Goal: Task Accomplishment & Management: Manage account settings

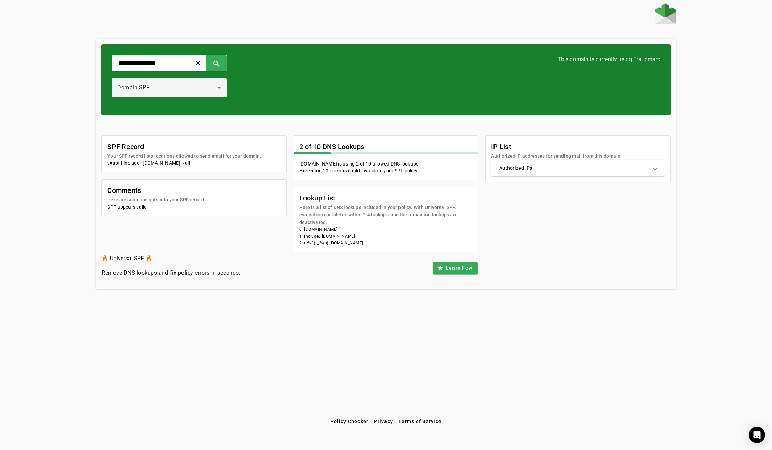
click at [664, 14] on img at bounding box center [665, 13] width 21 height 21
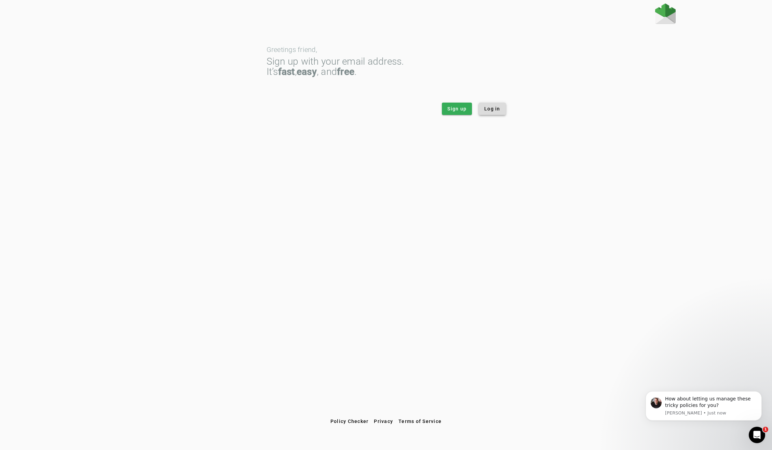
click at [490, 107] on span "Log in" at bounding box center [492, 108] width 16 height 7
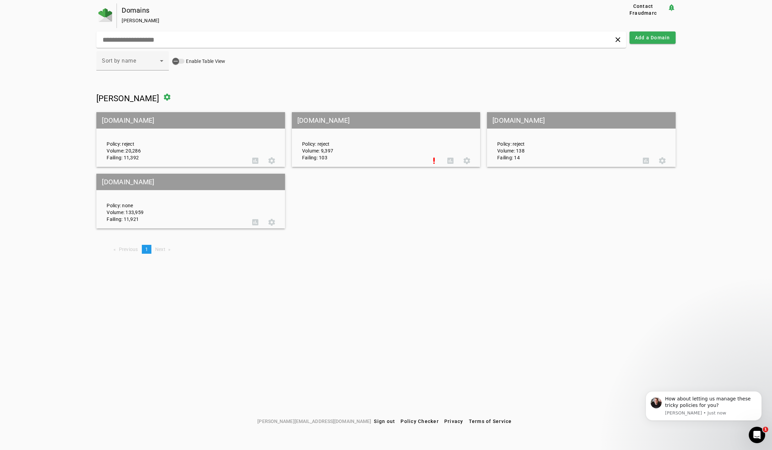
click at [121, 118] on mat-grid-tile-header "[DOMAIN_NAME]" at bounding box center [190, 120] width 188 height 16
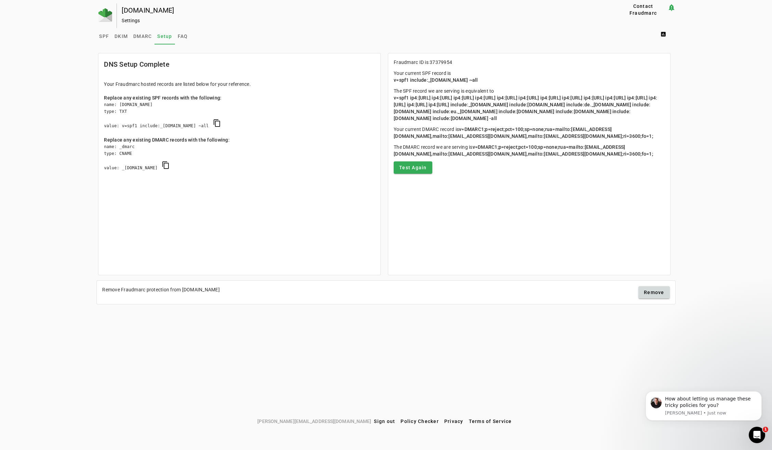
click at [138, 224] on mat-card "DNS Setup Complete Your Fraudmarc hosted records are listed below for your refe…" at bounding box center [239, 164] width 283 height 222
click at [474, 242] on mat-card "Fraudmarc ID is 37379954 Your current SPF record is v=spf1 include:_[DOMAIN_NAM…" at bounding box center [529, 164] width 283 height 222
click at [557, 122] on p "The SPF record we are serving is equivalent to v=spf1 ip4:[URL] ip4:[URL] ip4:[…" at bounding box center [529, 104] width 271 height 34
click at [106, 35] on span "SPF" at bounding box center [104, 36] width 10 height 5
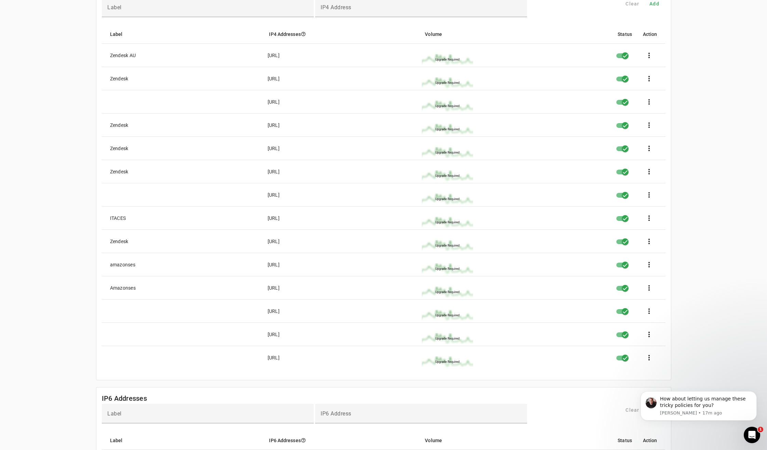
scroll to position [410, 0]
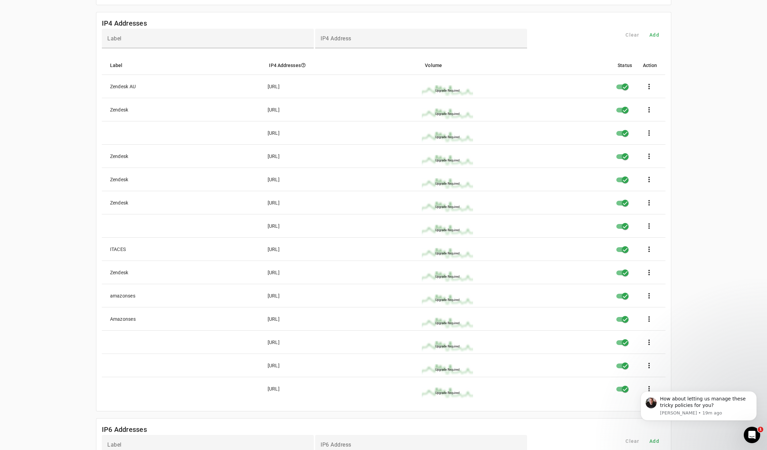
click at [52, 326] on div "[DOMAIN_NAME] Settings Contact Fraudmarc notification_important Settings SPF DK…" at bounding box center [383, 136] width 767 height 1086
click at [194, 41] on input "Label" at bounding box center [207, 41] width 201 height 8
click at [65, 186] on div "[DOMAIN_NAME] Settings Contact Fraudmarc notification_important Settings SPF DK…" at bounding box center [383, 136] width 767 height 1086
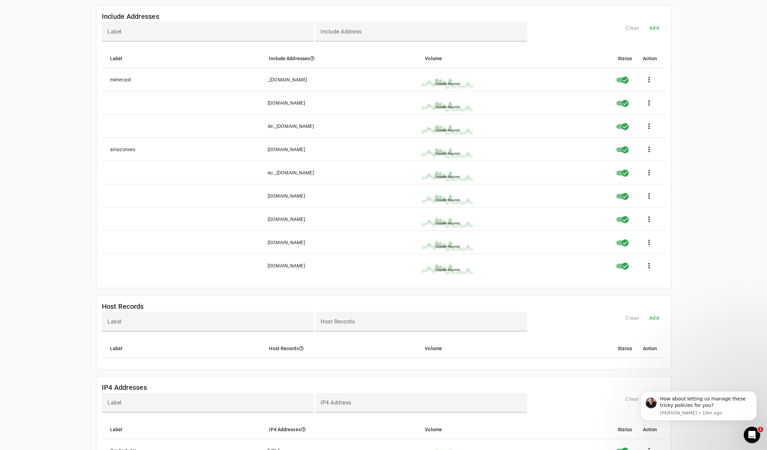
scroll to position [34, 0]
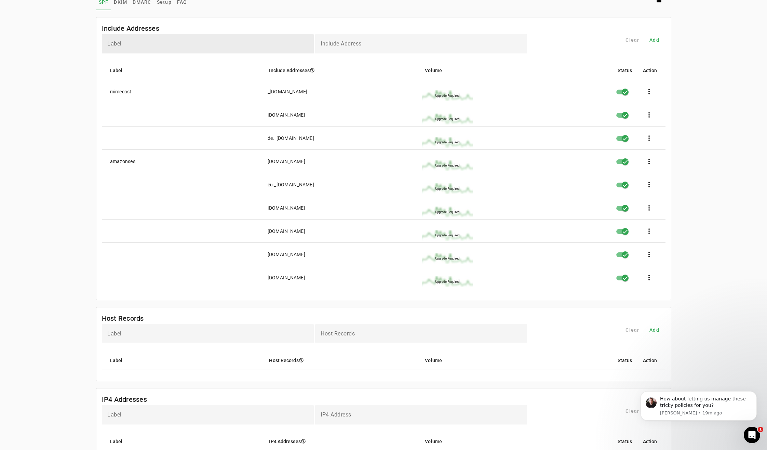
click at [270, 46] on input "Label" at bounding box center [207, 46] width 201 height 8
type input "********"
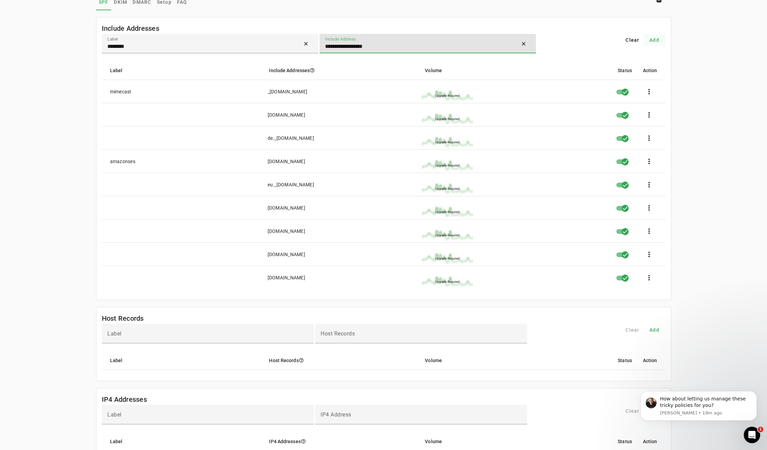
type input "**********"
click at [652, 39] on span "Add" at bounding box center [654, 40] width 10 height 7
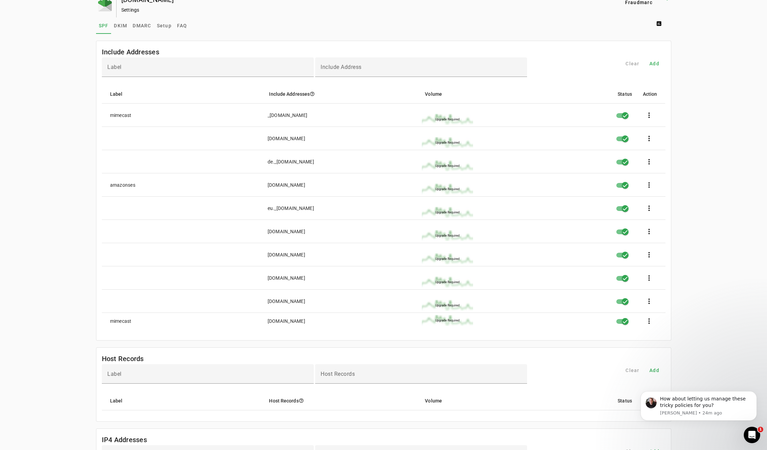
scroll to position [0, 0]
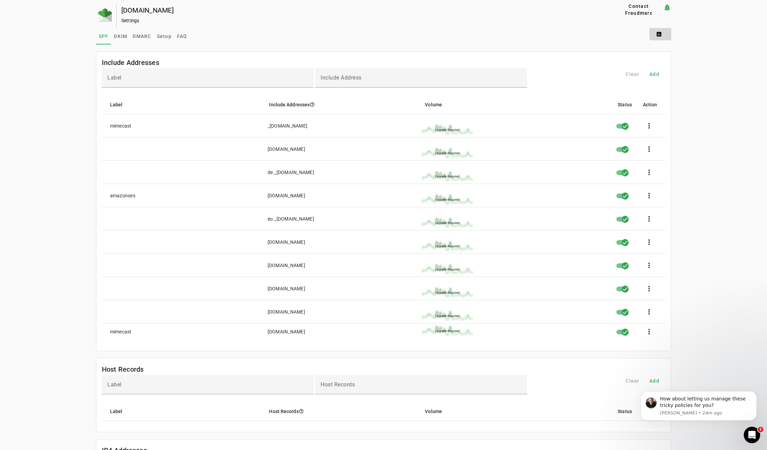
click at [658, 31] on span at bounding box center [660, 34] width 22 height 16
click at [675, 49] on span "DMARC Report" at bounding box center [676, 51] width 40 height 8
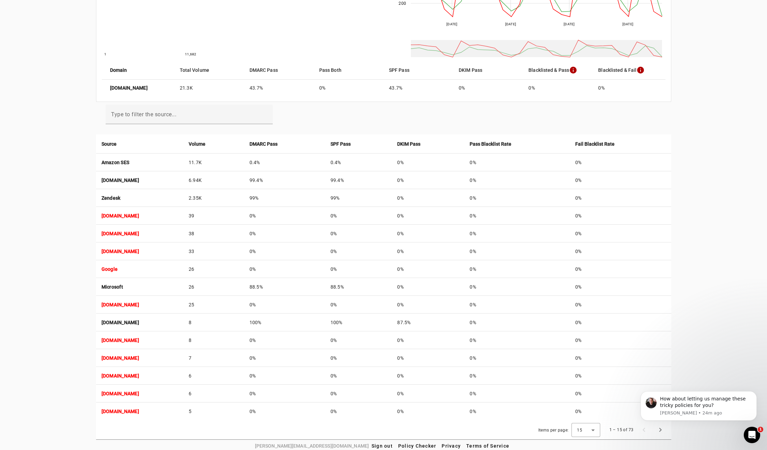
scroll to position [144, 0]
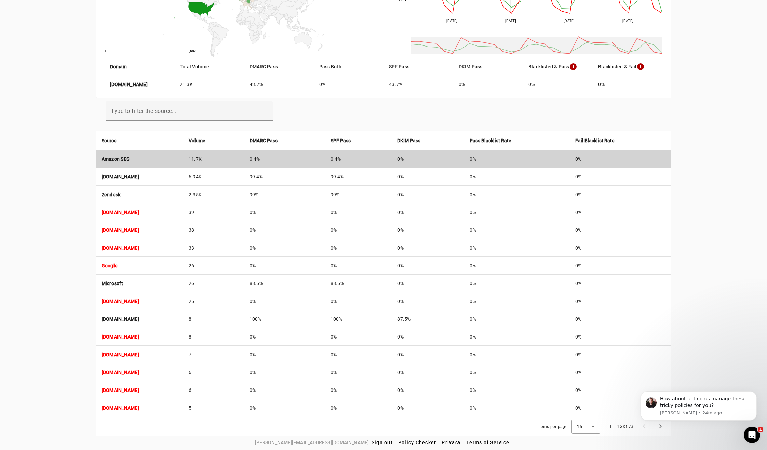
click at [104, 156] on strong "Amazon SES" at bounding box center [115, 158] width 28 height 5
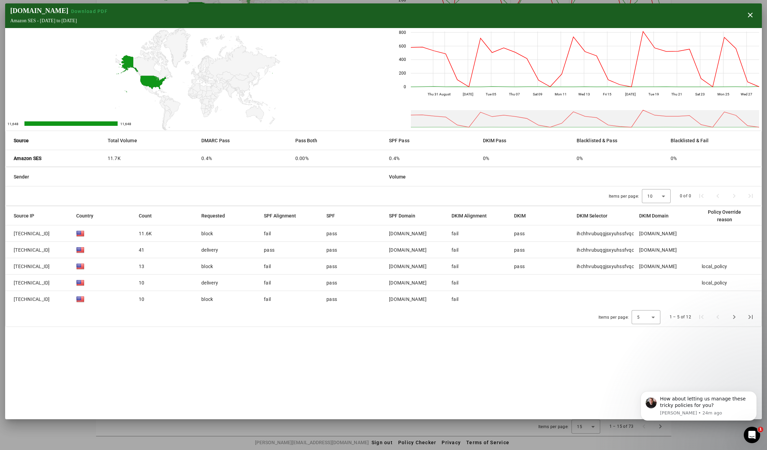
click at [21, 233] on span "[TECHNICAL_ID]" at bounding box center [32, 233] width 36 height 7
click at [204, 232] on mat-cell "block" at bounding box center [227, 233] width 63 height 16
click at [265, 233] on mat-cell "fail" at bounding box center [289, 233] width 63 height 16
click at [157, 232] on mat-cell "11.6K" at bounding box center [164, 233] width 63 height 16
click at [221, 326] on div "Items per page: 5 1 – 5 of 12" at bounding box center [383, 316] width 756 height 19
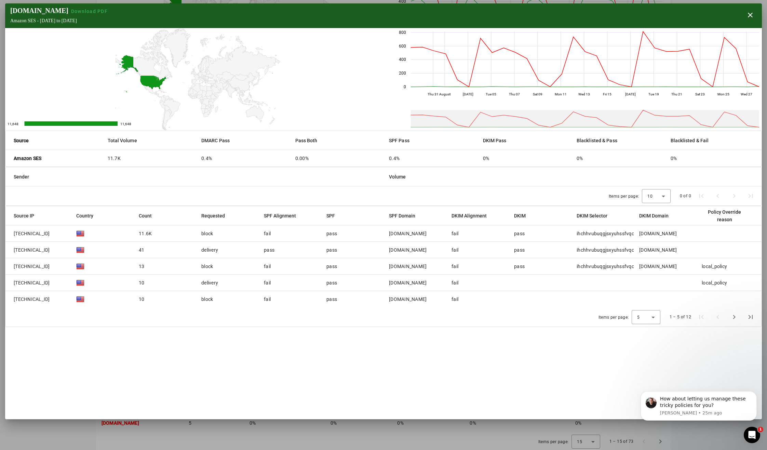
scroll to position [76, 0]
click at [750, 13] on span "button" at bounding box center [750, 15] width 16 height 16
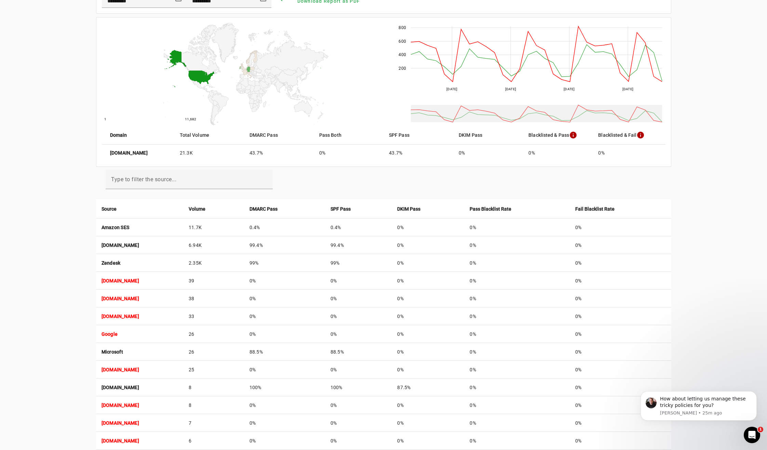
click at [69, 262] on div "[DOMAIN_NAME] Reports Contact Fraudmarc notification_important Reports DMARC Re…" at bounding box center [383, 216] width 767 height 577
click at [26, 202] on div "[DOMAIN_NAME] Reports Contact Fraudmarc notification_important Reports DMARC Re…" at bounding box center [383, 216] width 767 height 577
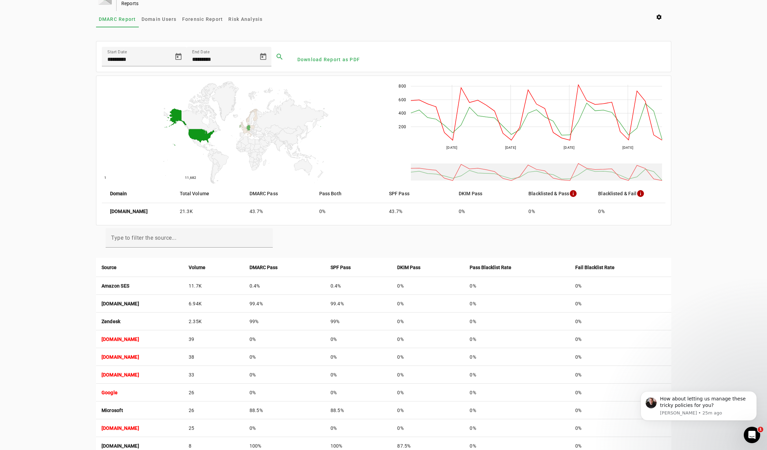
scroll to position [0, 0]
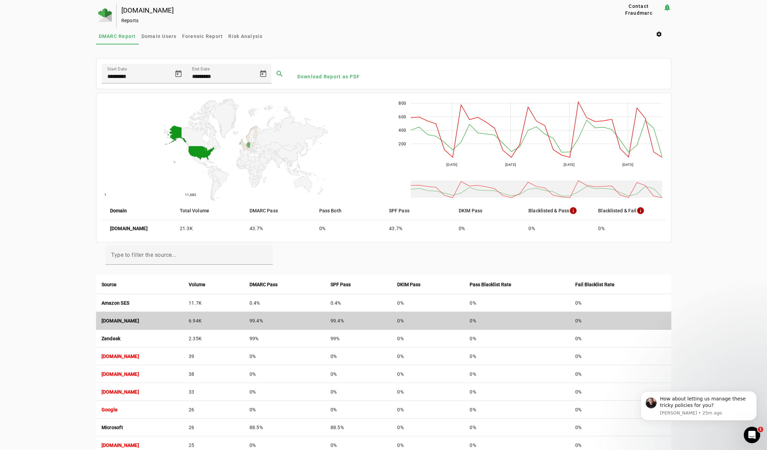
click at [139, 319] on strong "[DOMAIN_NAME]" at bounding box center [120, 320] width 38 height 5
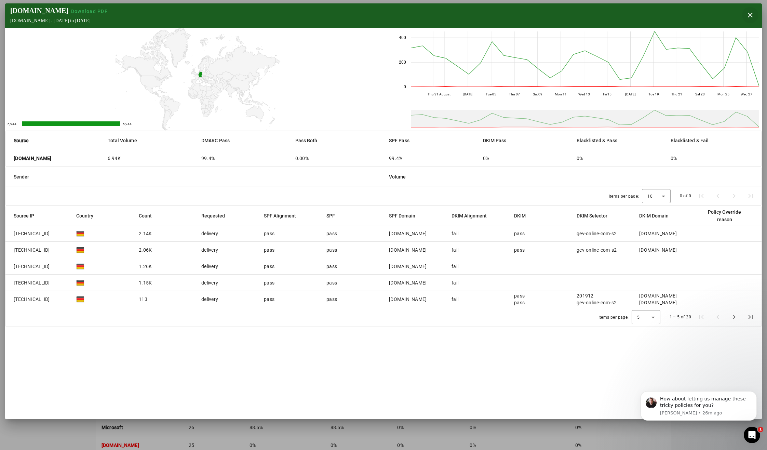
click at [752, 15] on span "button" at bounding box center [750, 15] width 16 height 16
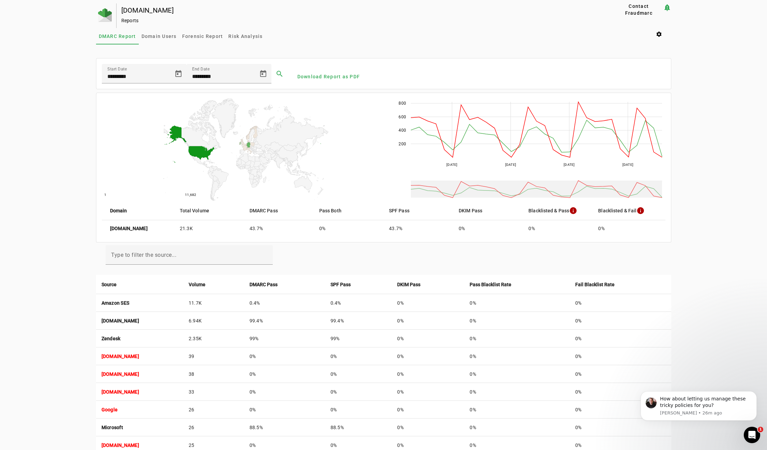
click at [71, 294] on div "[DOMAIN_NAME] Reports Contact Fraudmarc notification_important Reports DMARC Re…" at bounding box center [383, 291] width 767 height 577
click at [666, 36] on span at bounding box center [660, 34] width 22 height 16
click at [679, 84] on span "DMARC Settings" at bounding box center [677, 84] width 42 height 8
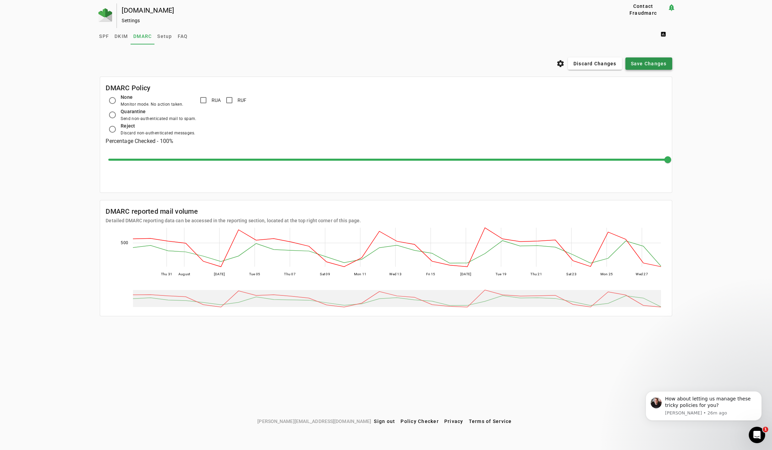
click at [653, 66] on span "Save Changes" at bounding box center [649, 63] width 36 height 7
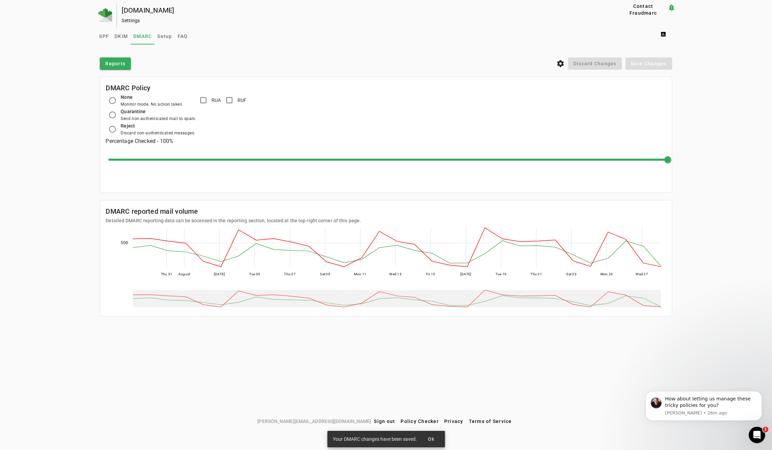
click at [65, 183] on div "[DOMAIN_NAME] Settings Contact Fraudmarc notification_important Settings SPF DK…" at bounding box center [386, 208] width 772 height 411
click at [561, 65] on icon "settings" at bounding box center [560, 63] width 8 height 8
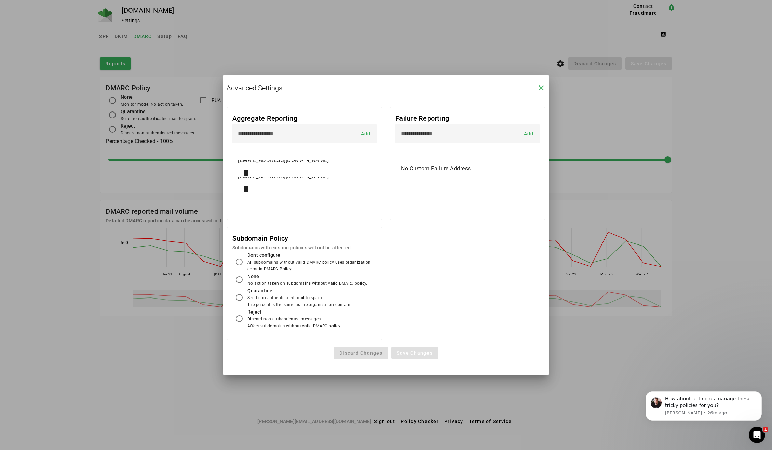
click at [541, 87] on icon "close" at bounding box center [541, 88] width 8 height 8
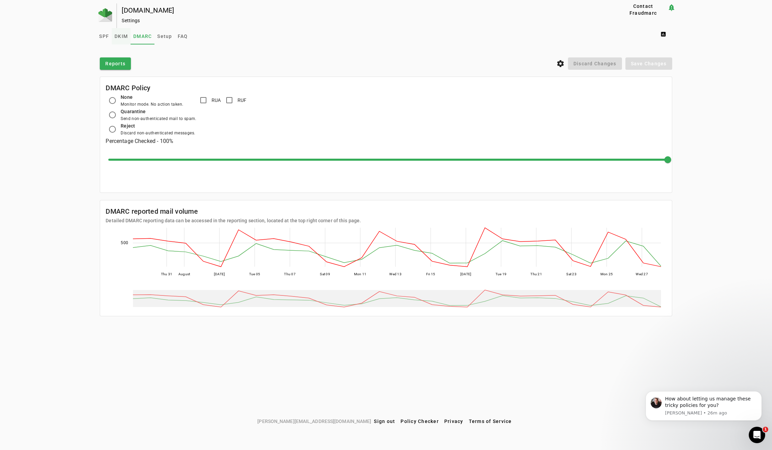
click at [124, 37] on span "DKIM" at bounding box center [120, 36] width 13 height 5
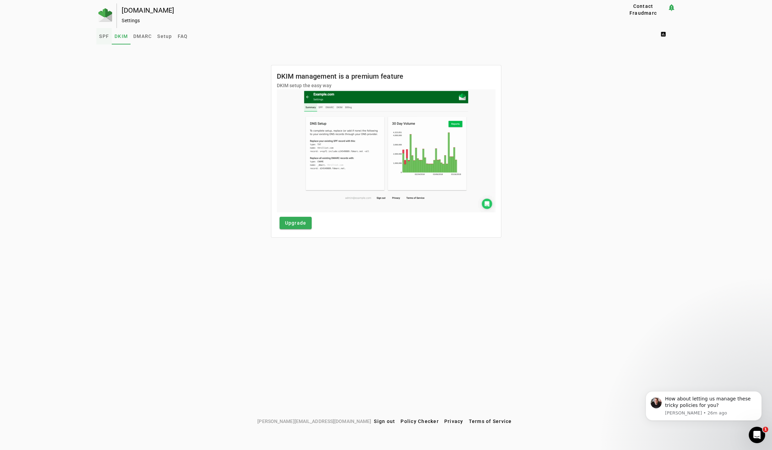
click at [105, 37] on span "SPF" at bounding box center [104, 36] width 10 height 5
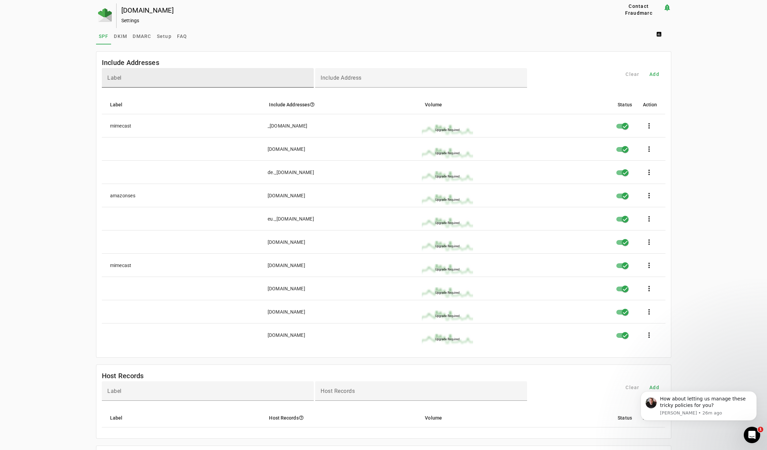
click at [272, 79] on input "Label" at bounding box center [207, 81] width 201 height 8
type input "********"
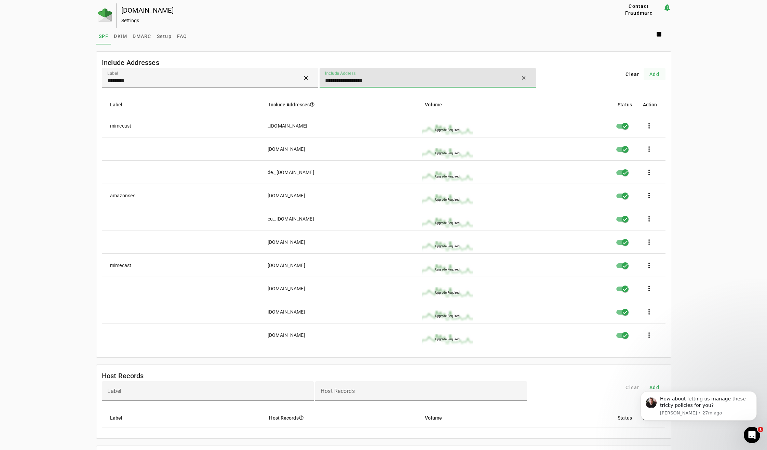
type input "**********"
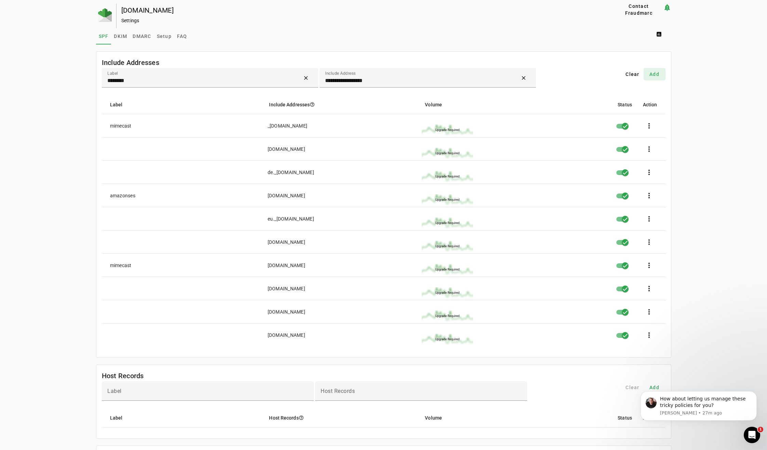
click at [657, 71] on span "Add" at bounding box center [654, 74] width 10 height 7
click at [135, 36] on span "DMARC" at bounding box center [142, 36] width 18 height 5
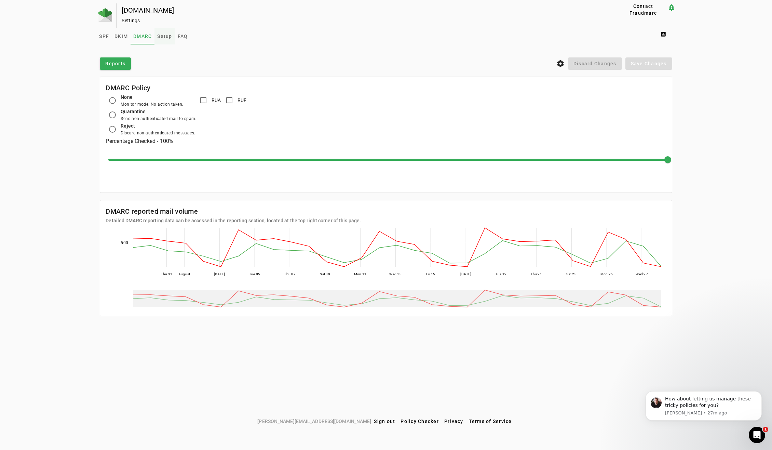
click at [167, 35] on span "Setup" at bounding box center [164, 36] width 15 height 5
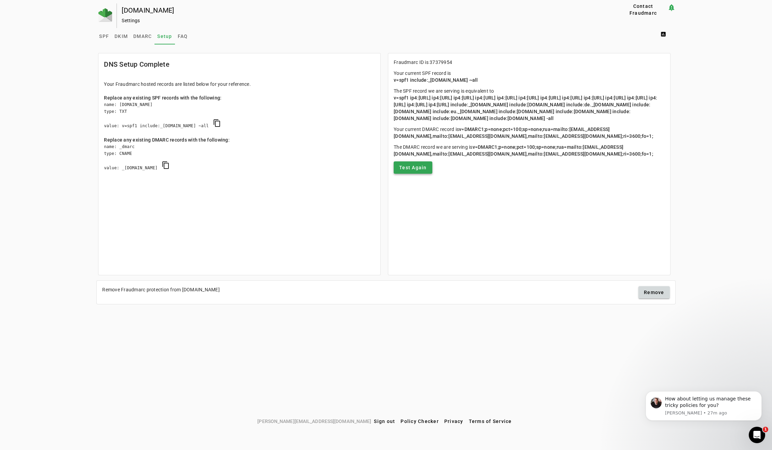
click at [409, 171] on span "Test Again" at bounding box center [413, 167] width 28 height 7
click at [99, 36] on span "SPF" at bounding box center [104, 36] width 10 height 5
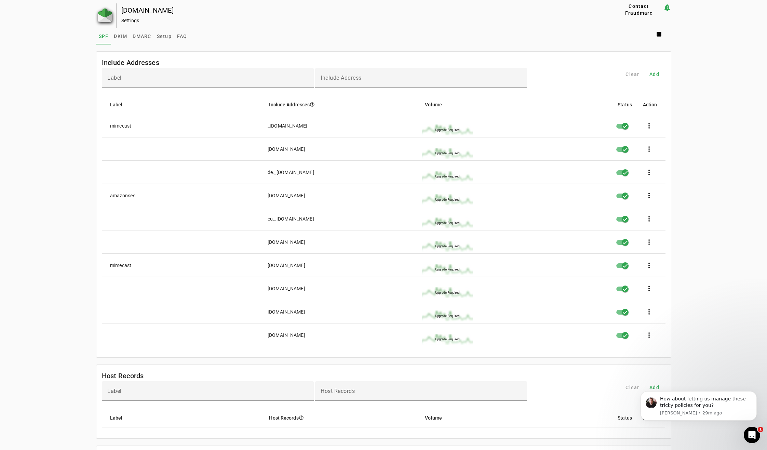
click at [98, 13] on img at bounding box center [105, 15] width 14 height 14
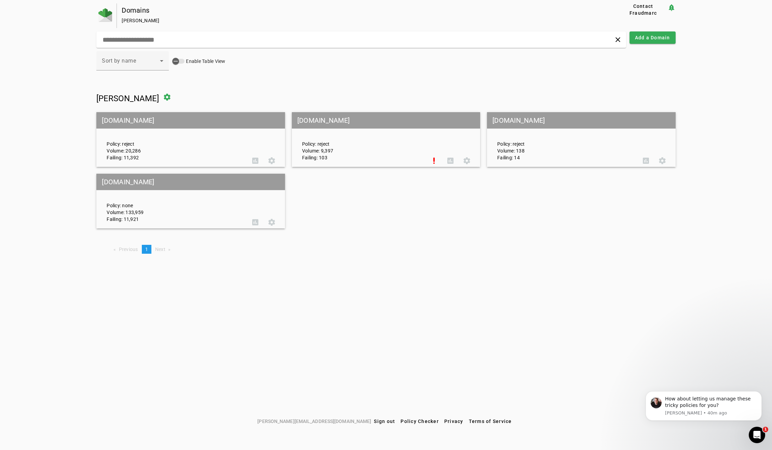
drag, startPoint x: 415, startPoint y: 286, endPoint x: 414, endPoint y: 283, distance: 3.7
click at [415, 286] on div "Domains [PERSON_NAME] Contact Fraudmarc notification_important clear Add a Doma…" at bounding box center [386, 208] width 772 height 411
click at [649, 33] on span at bounding box center [652, 37] width 46 height 16
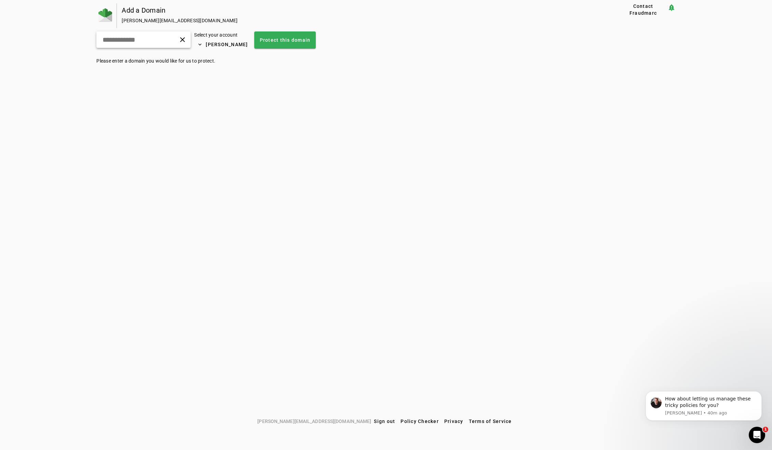
click at [166, 43] on div "clear" at bounding box center [143, 39] width 94 height 16
click at [134, 40] on input "text" at bounding box center [128, 40] width 52 height 8
type input "**********"
click at [310, 39] on span "Protect this domain" at bounding box center [285, 40] width 51 height 7
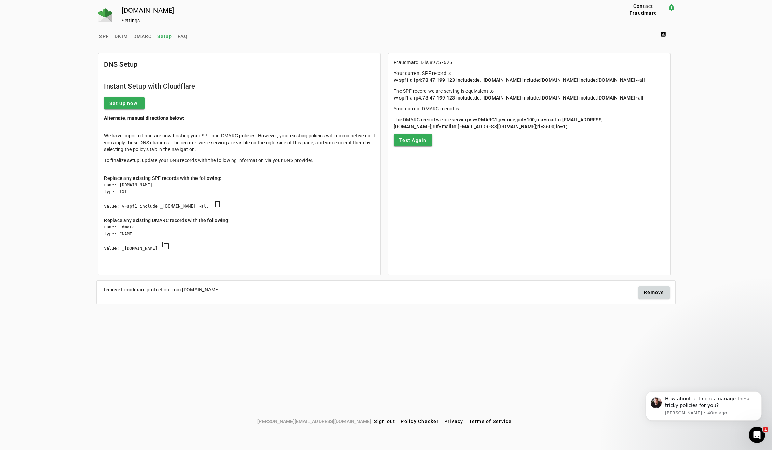
click at [219, 147] on p "We have imported and are now hosting your SPF and DMARC policies. However, your…" at bounding box center [239, 142] width 271 height 21
click at [113, 100] on span "Set up now!" at bounding box center [124, 103] width 30 height 7
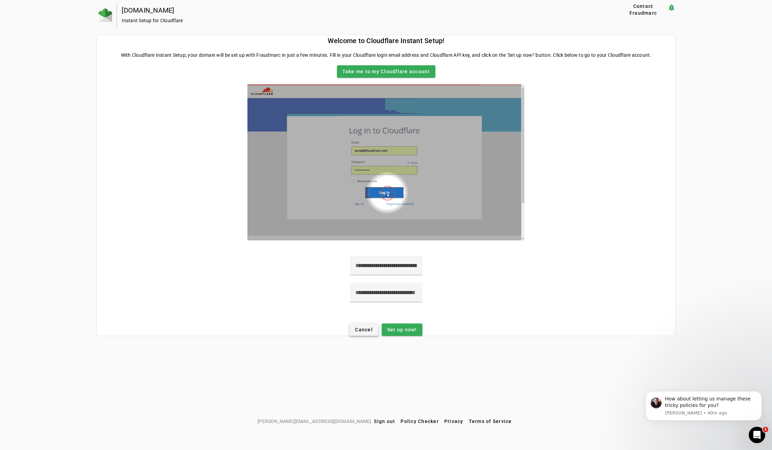
click at [358, 330] on span "Cancel" at bounding box center [364, 329] width 18 height 7
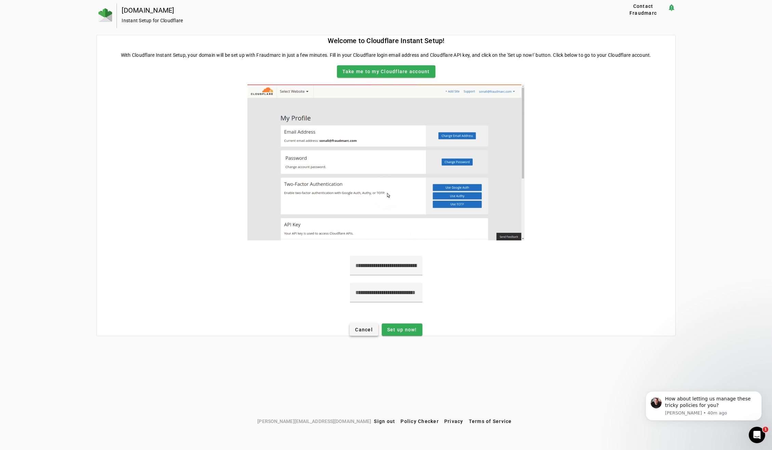
click at [360, 326] on span "Cancel" at bounding box center [364, 329] width 18 height 7
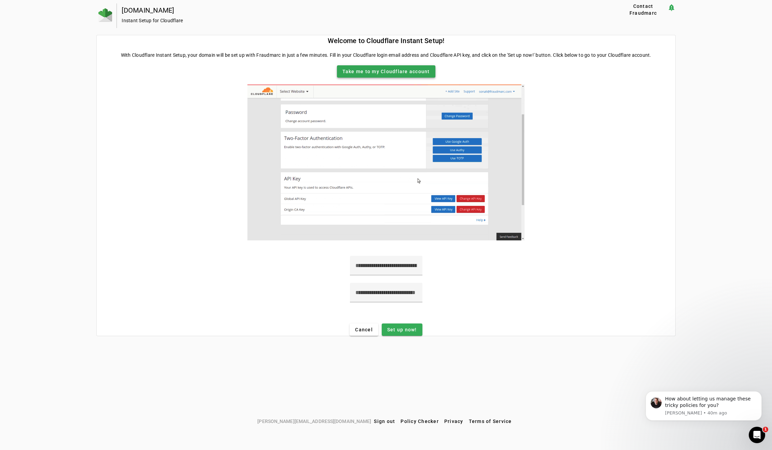
click at [385, 72] on span "Take me to my Cloudflare account" at bounding box center [385, 71] width 87 height 7
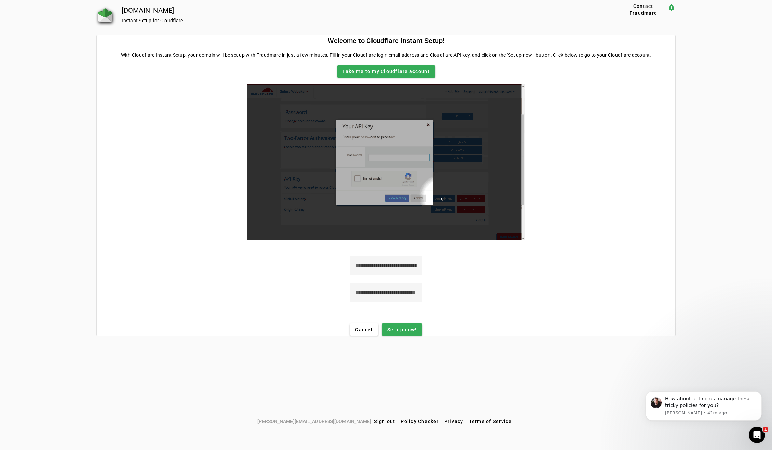
click at [105, 21] on img at bounding box center [105, 15] width 14 height 14
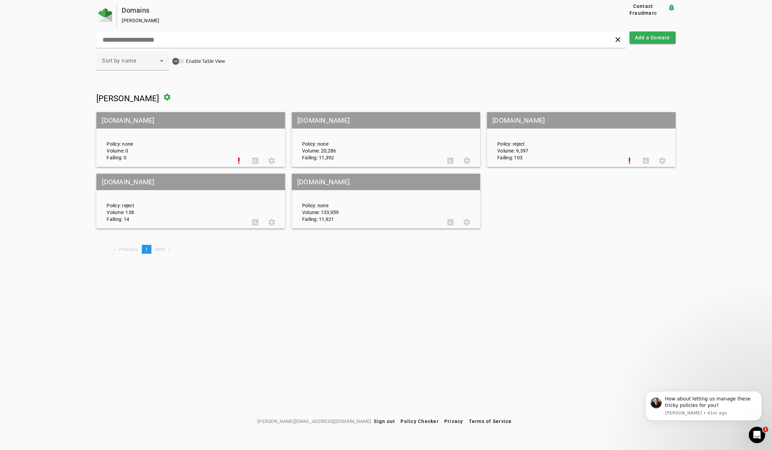
click at [126, 122] on mat-grid-tile-header "[DOMAIN_NAME]" at bounding box center [190, 120] width 188 height 16
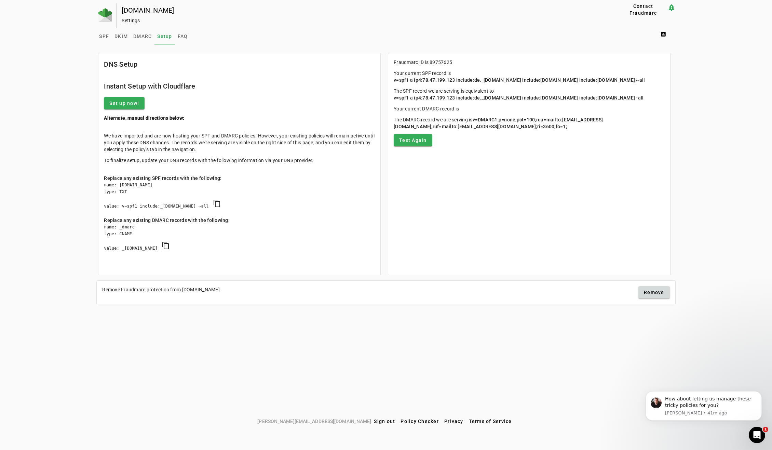
click at [177, 179] on div "Replace any existing SPF records with the following:" at bounding box center [239, 178] width 271 height 7
click at [59, 171] on div "[DOMAIN_NAME] Settings Contact Fraudmarc notification_important Settings SPF DK…" at bounding box center [386, 208] width 772 height 411
click at [225, 205] on span "copy SPF" at bounding box center [217, 203] width 16 height 16
click at [225, 202] on span "copy SPF" at bounding box center [217, 203] width 16 height 16
click at [174, 242] on span "copy DMARC" at bounding box center [166, 245] width 16 height 16
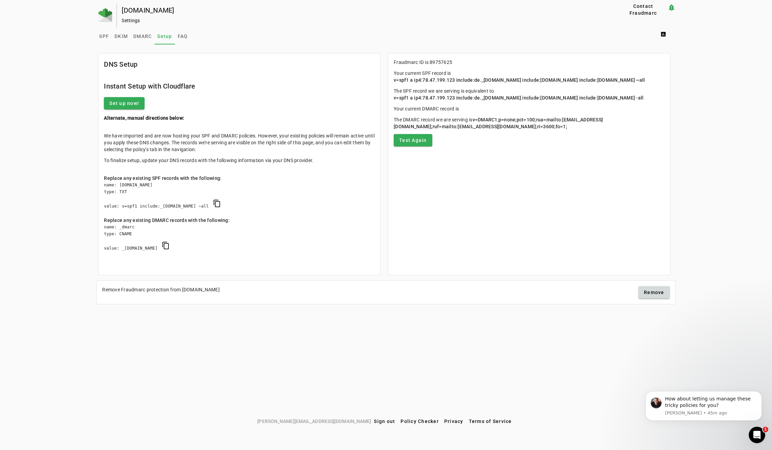
click at [267, 342] on div "[DOMAIN_NAME] Settings Contact Fraudmarc notification_important Settings SPF DK…" at bounding box center [386, 208] width 772 height 411
click at [419, 144] on span "Test Again" at bounding box center [413, 140] width 28 height 7
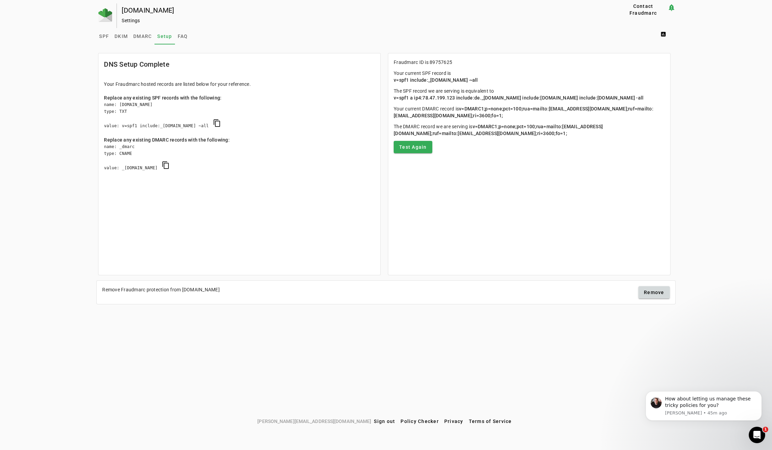
click at [249, 208] on mat-card "DNS Setup Complete Your Fraudmarc hosted records are listed below for your refe…" at bounding box center [239, 164] width 283 height 222
click at [102, 39] on span "SPF" at bounding box center [104, 36] width 10 height 16
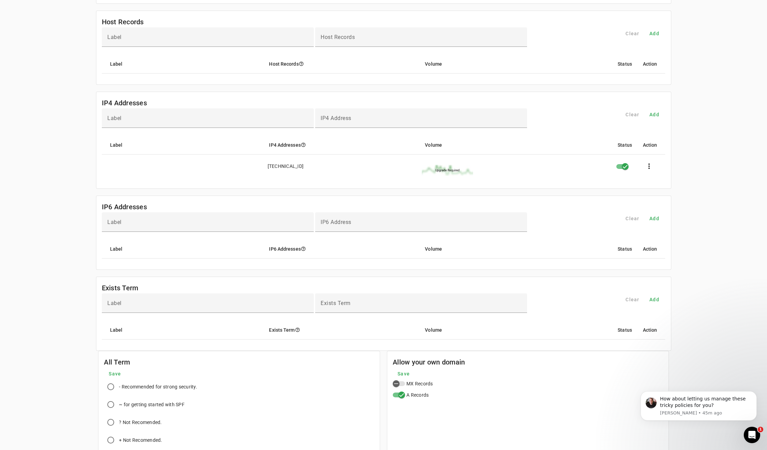
scroll to position [212, 0]
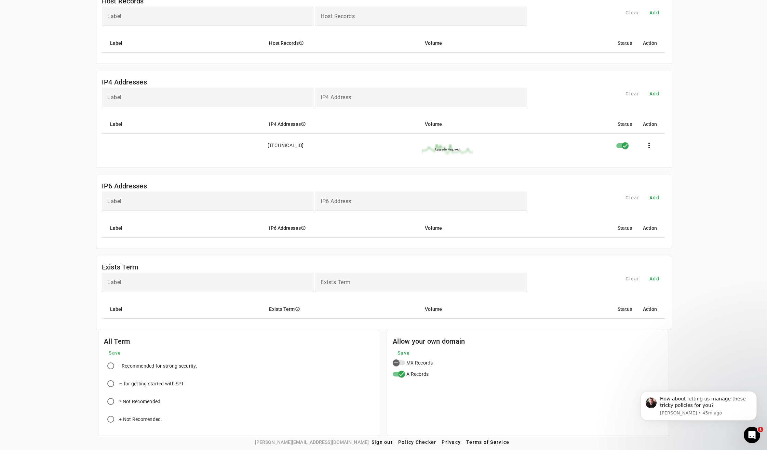
click at [79, 355] on div "[DOMAIN_NAME] Settings Contact Fraudmarc notification_important Settings SPF DK…" at bounding box center [383, 114] width 767 height 644
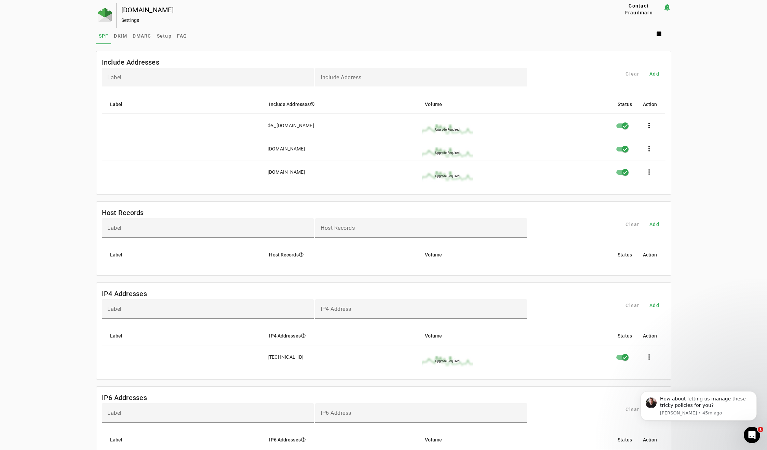
scroll to position [0, 0]
drag, startPoint x: 53, startPoint y: 228, endPoint x: 66, endPoint y: 227, distance: 13.1
click at [53, 228] on div "[DOMAIN_NAME] Settings Contact Fraudmarc notification_important Settings SPF DK…" at bounding box center [383, 325] width 767 height 644
click at [56, 161] on div "[DOMAIN_NAME] Settings Contact Fraudmarc notification_important Settings SPF DK…" at bounding box center [383, 325] width 767 height 644
click at [42, 144] on div "[DOMAIN_NAME] Settings Contact Fraudmarc notification_important Settings SPF DK…" at bounding box center [383, 325] width 767 height 644
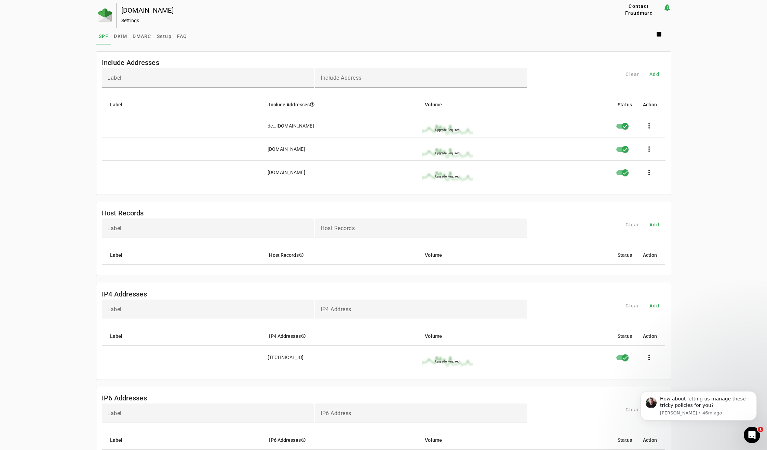
click at [27, 186] on div "[DOMAIN_NAME] Settings Contact Fraudmarc notification_important Settings SPF DK…" at bounding box center [383, 325] width 767 height 644
click at [71, 168] on div "[DOMAIN_NAME] Settings Contact Fraudmarc notification_important Settings SPF DK…" at bounding box center [383, 325] width 767 height 644
click at [103, 16] on img at bounding box center [105, 15] width 14 height 14
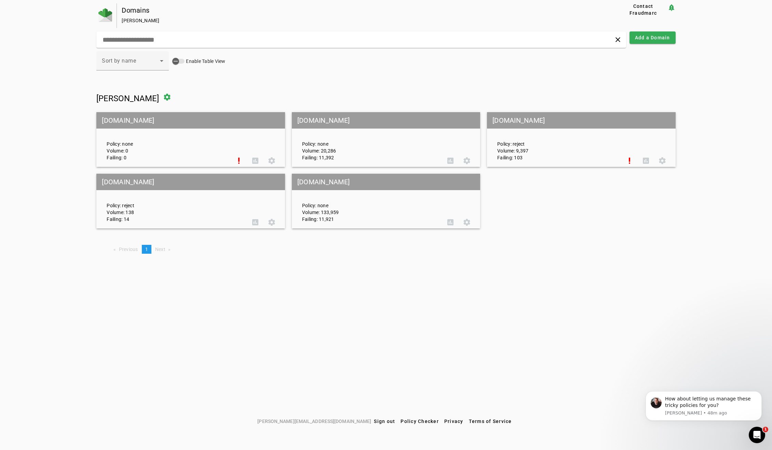
click at [120, 182] on mat-grid-tile-header "[DOMAIN_NAME]" at bounding box center [190, 182] width 188 height 16
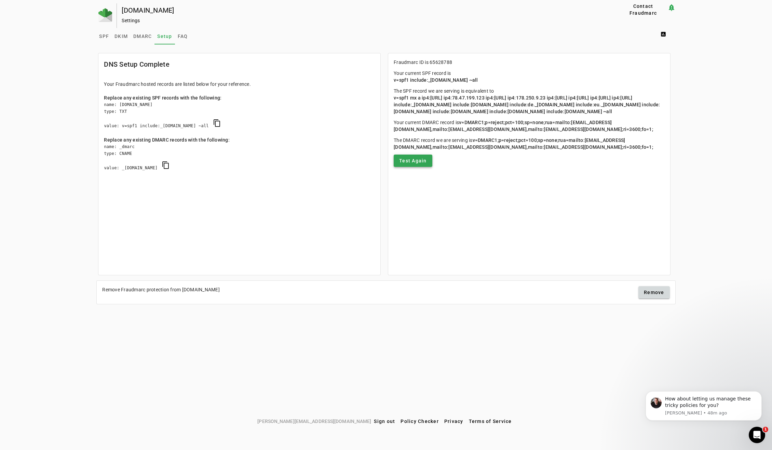
click at [411, 169] on span at bounding box center [413, 160] width 39 height 16
click at [664, 37] on span at bounding box center [665, 34] width 22 height 16
click at [677, 56] on button "DMARC Report" at bounding box center [679, 51] width 51 height 16
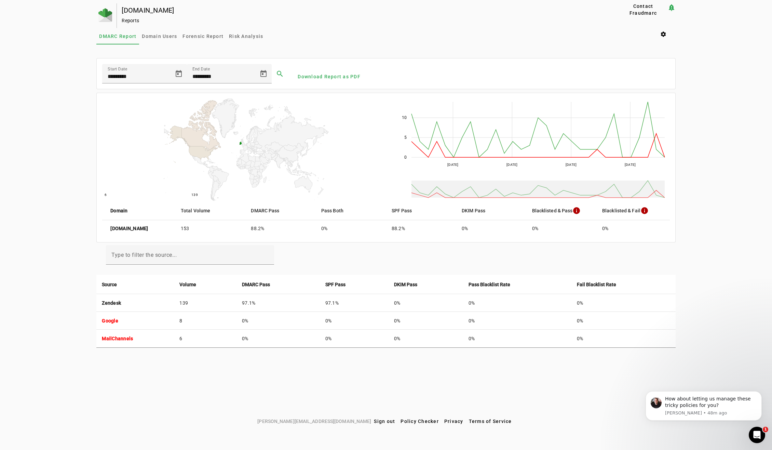
click at [76, 297] on div "[DOMAIN_NAME] Reports Contact Fraudmarc notification_important Reports DMARC Re…" at bounding box center [386, 208] width 772 height 411
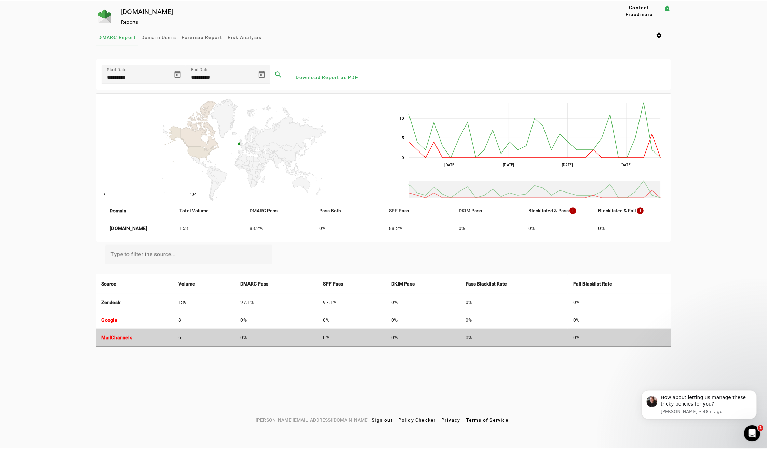
scroll to position [19, 0]
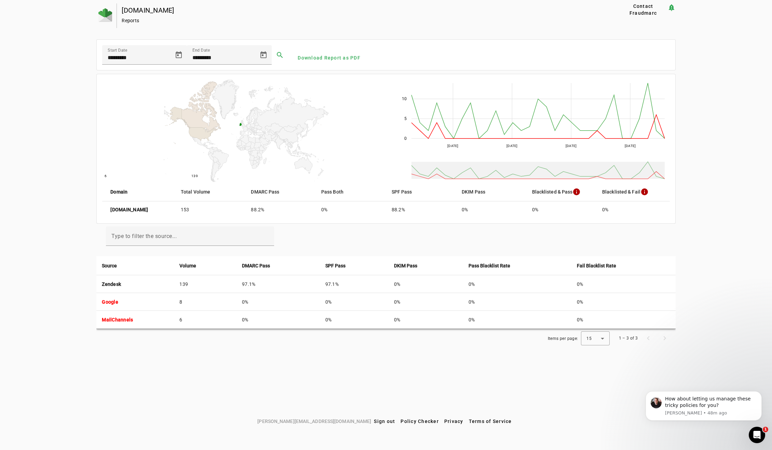
click at [63, 303] on div "[DOMAIN_NAME] Reports Contact Fraudmarc notification_important Reports DMARC Re…" at bounding box center [386, 208] width 772 height 411
click at [39, 279] on div "[DOMAIN_NAME] Reports Contact Fraudmarc notification_important Reports DMARC Re…" at bounding box center [386, 208] width 772 height 411
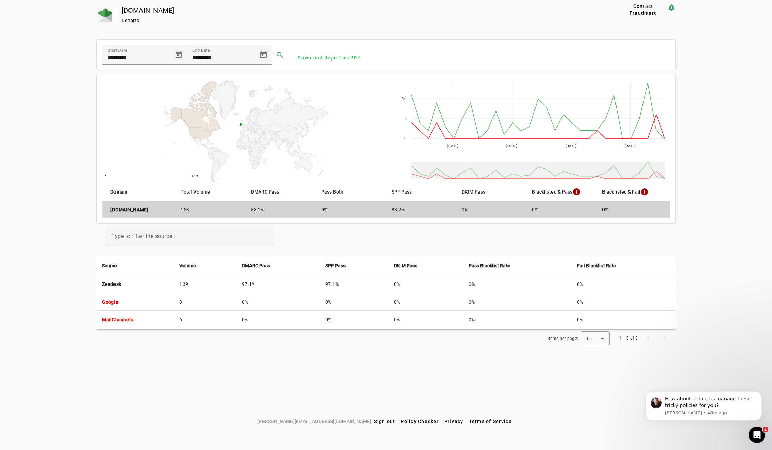
click at [130, 209] on strong "[DOMAIN_NAME]" at bounding box center [129, 209] width 38 height 7
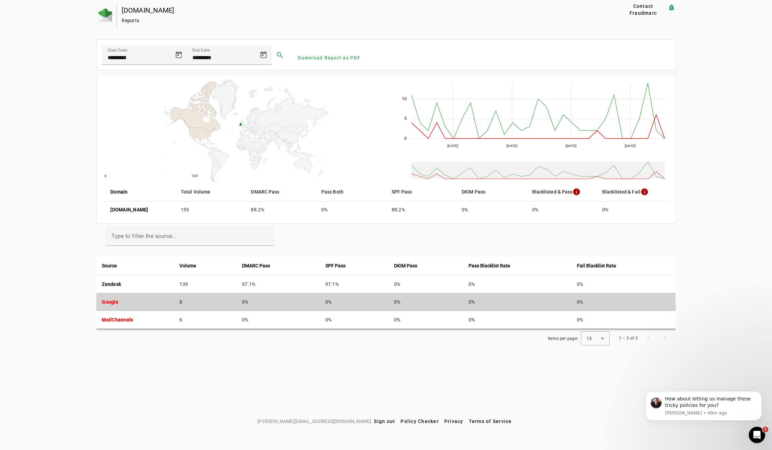
click at [108, 300] on strong "Google" at bounding box center [110, 301] width 16 height 5
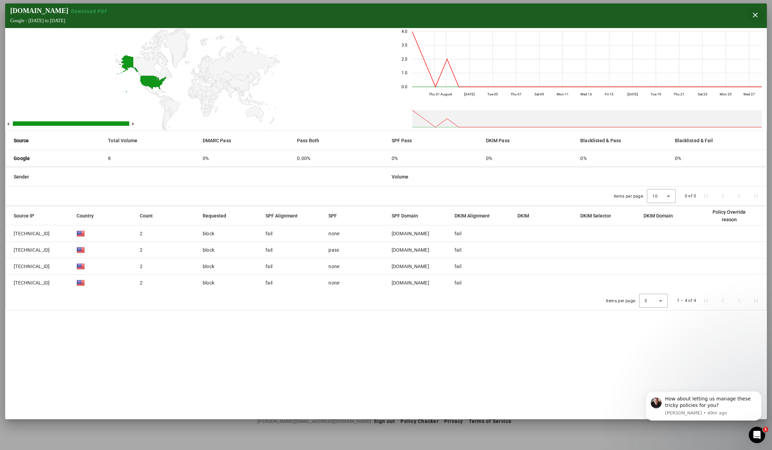
click at [758, 14] on span "button" at bounding box center [755, 15] width 16 height 16
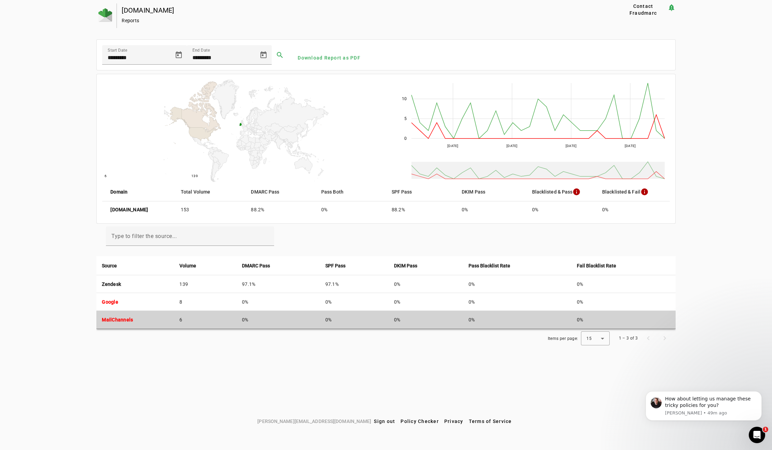
click at [112, 314] on td "MailChannels" at bounding box center [135, 320] width 78 height 18
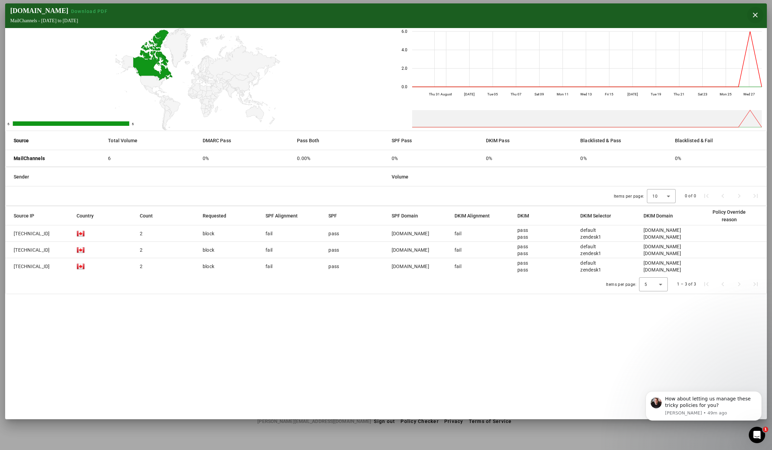
click at [758, 13] on span "button" at bounding box center [755, 15] width 16 height 16
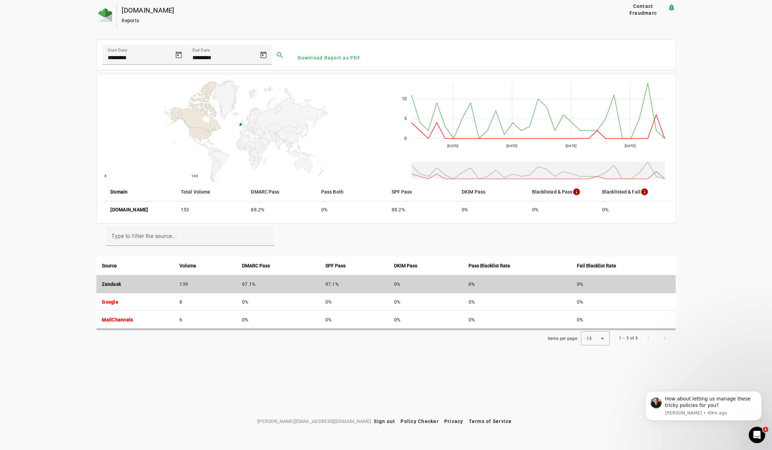
click at [114, 283] on strong "Zendesk" at bounding box center [111, 283] width 19 height 5
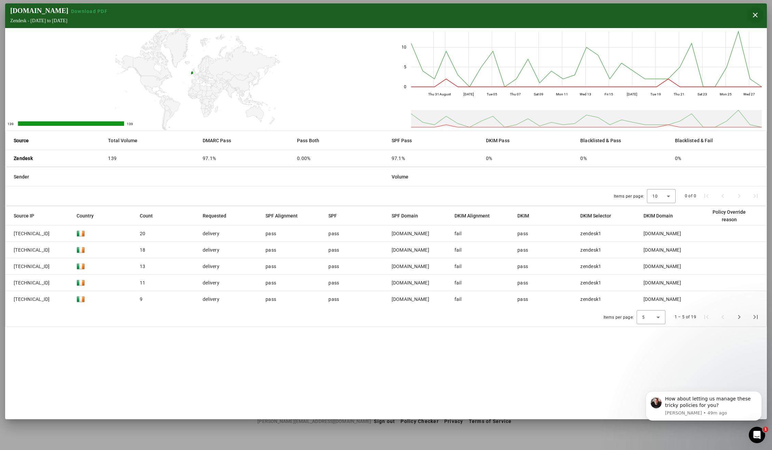
click at [755, 15] on span "button" at bounding box center [755, 15] width 16 height 16
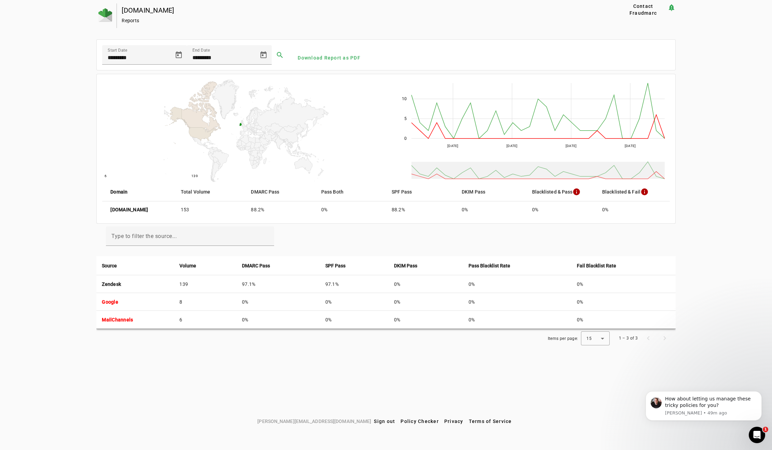
click at [71, 272] on div "[DOMAIN_NAME] Reports Contact Fraudmarc notification_important Reports DMARC Re…" at bounding box center [386, 208] width 772 height 411
drag, startPoint x: 101, startPoint y: 201, endPoint x: 96, endPoint y: 201, distance: 5.5
click at [101, 201] on mat-card-content "6 6 139 139 [DATE] Aug [DATE] Aug [DATE] Aug [DATE] Aug 24 0 0 5 5 10 10 Domain…" at bounding box center [386, 148] width 578 height 149
click at [78, 203] on div "[DOMAIN_NAME] Reports Contact Fraudmarc notification_important Reports DMARC Re…" at bounding box center [386, 208] width 772 height 411
click at [108, 16] on img at bounding box center [105, 15] width 14 height 14
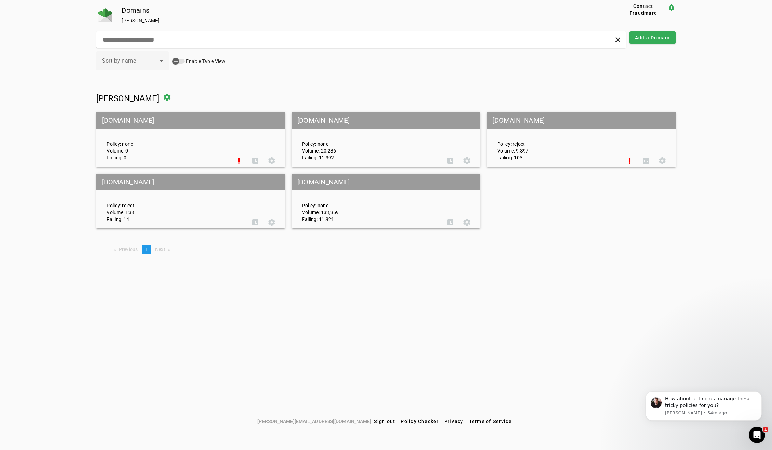
click at [49, 135] on div "Domains [PERSON_NAME] Contact Fraudmarc notification_important clear Add a Doma…" at bounding box center [386, 208] width 772 height 411
click at [322, 184] on mat-grid-tile-header "[DOMAIN_NAME]" at bounding box center [386, 182] width 188 height 16
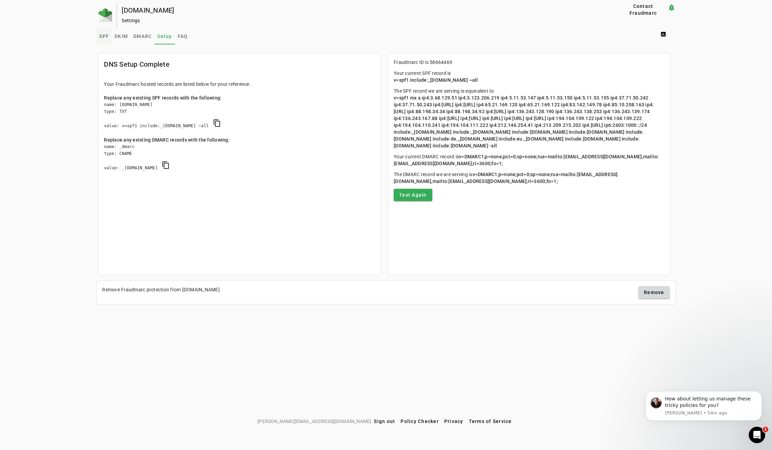
click at [100, 34] on span "SPF" at bounding box center [104, 36] width 10 height 5
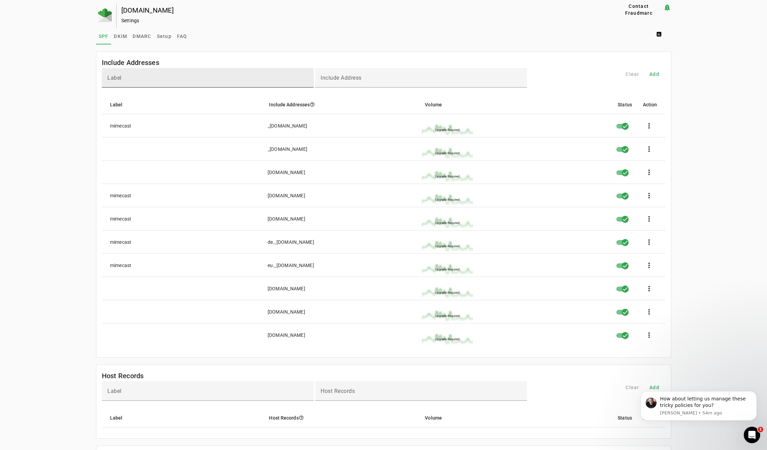
click at [270, 77] on input "Label" at bounding box center [207, 81] width 201 height 8
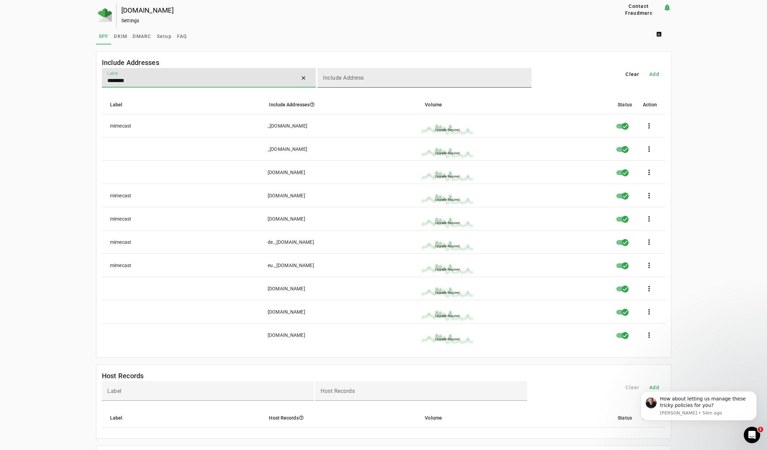
type input "********"
click at [357, 79] on mat-label "Include Address" at bounding box center [343, 78] width 41 height 6
click at [357, 79] on input "Include Address" at bounding box center [424, 81] width 203 height 8
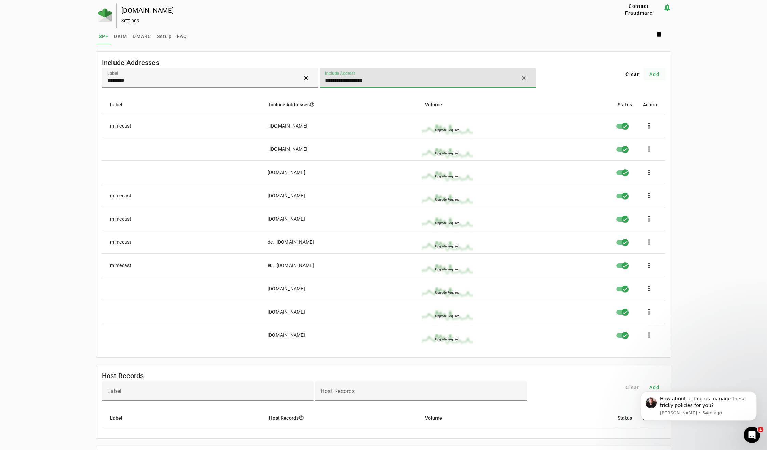
type input "**********"
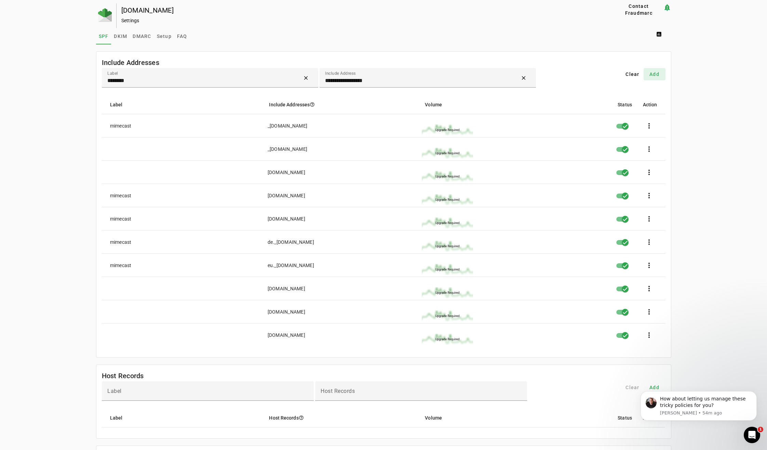
click at [656, 73] on span "Add" at bounding box center [654, 74] width 10 height 7
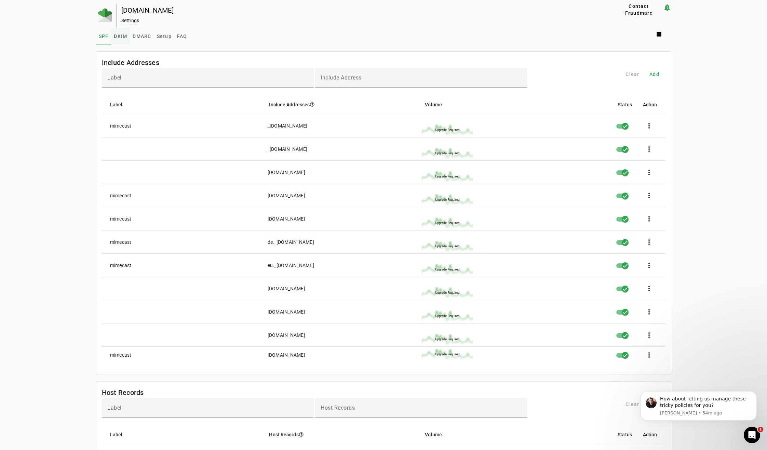
click at [119, 35] on span "DKIM" at bounding box center [120, 36] width 13 height 5
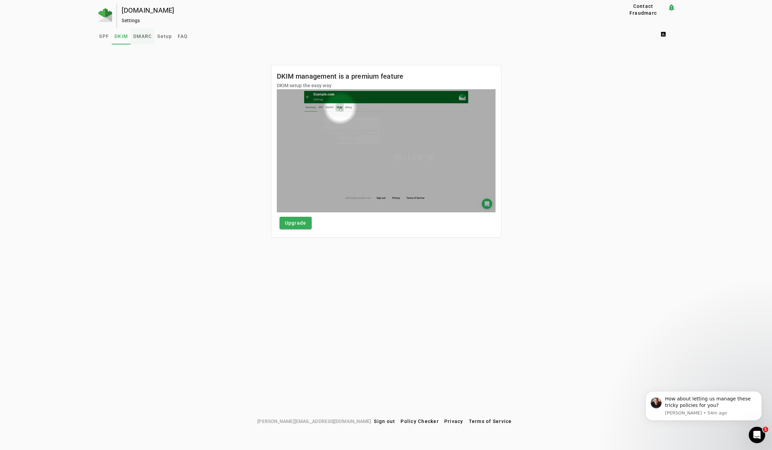
click at [134, 35] on span "DMARC" at bounding box center [142, 36] width 18 height 5
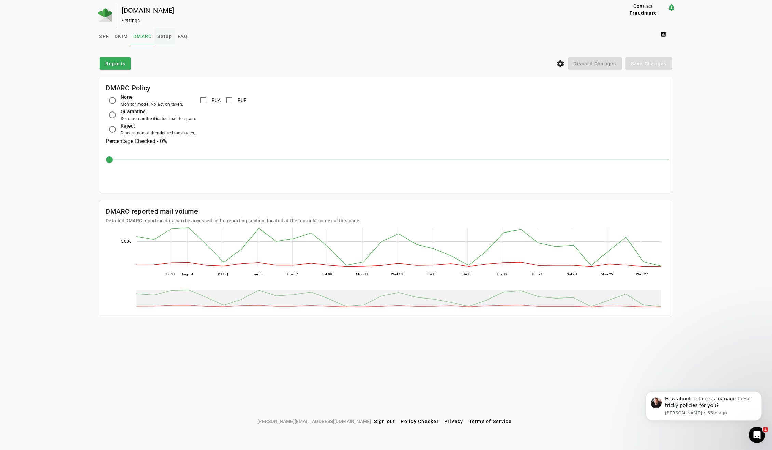
click at [163, 37] on span "Setup" at bounding box center [164, 36] width 15 height 5
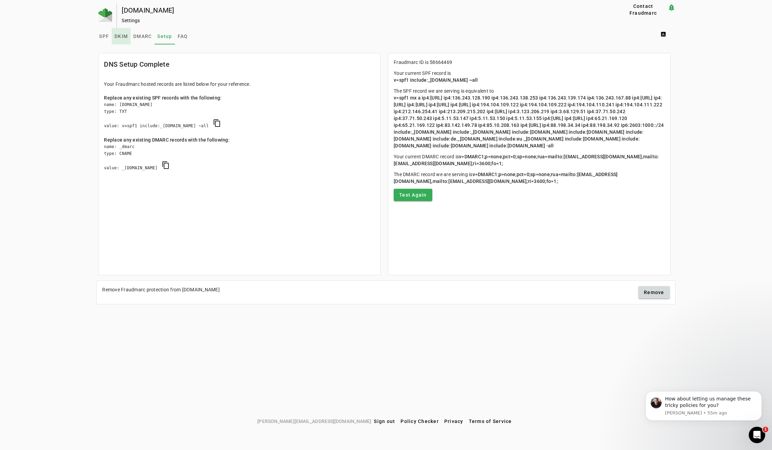
click at [121, 37] on span "DKIM" at bounding box center [120, 36] width 13 height 5
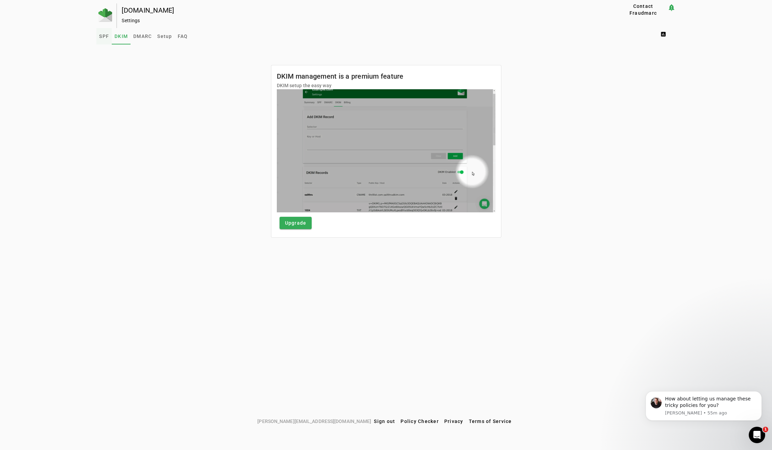
click at [104, 39] on span "SPF" at bounding box center [104, 36] width 10 height 16
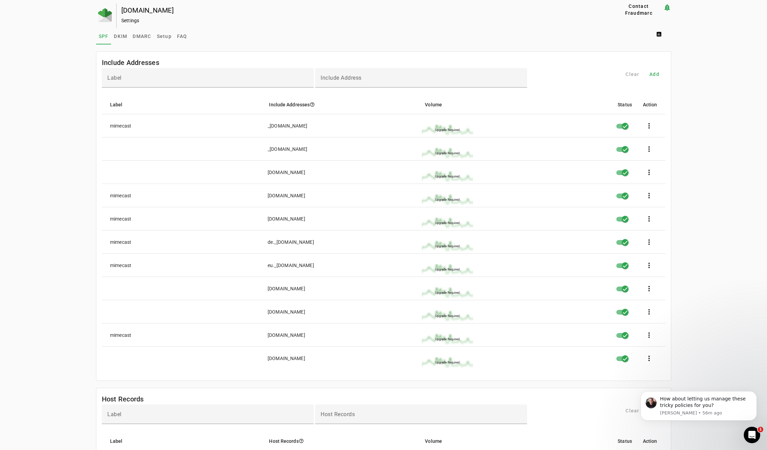
drag, startPoint x: 77, startPoint y: 162, endPoint x: 73, endPoint y: 168, distance: 7.1
click at [658, 37] on span at bounding box center [660, 34] width 22 height 16
click at [671, 54] on span "DMARC Report" at bounding box center [676, 51] width 40 height 8
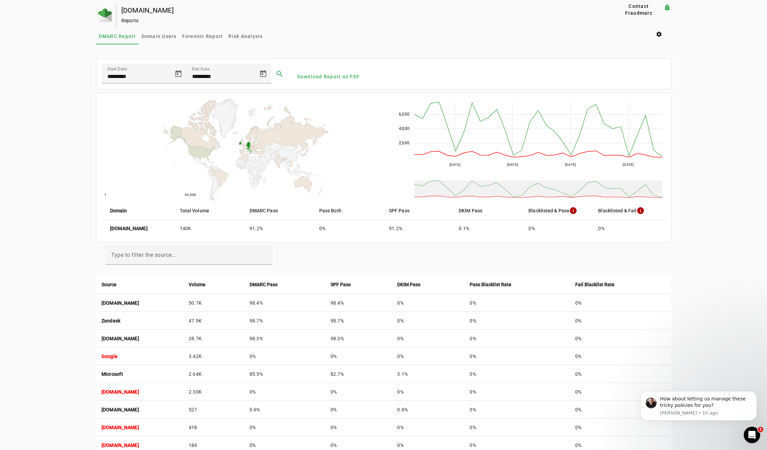
click at [63, 213] on div "[DOMAIN_NAME] Reports Contact Fraudmarc notification_important Reports DMARC Re…" at bounding box center [383, 291] width 767 height 577
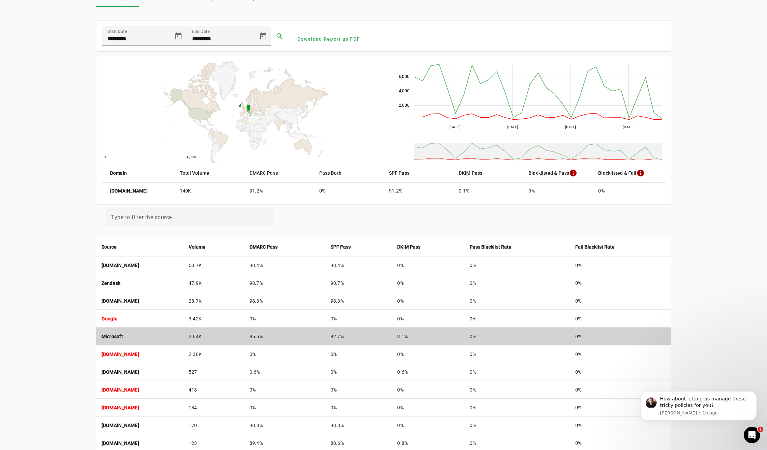
scroll to position [103, 0]
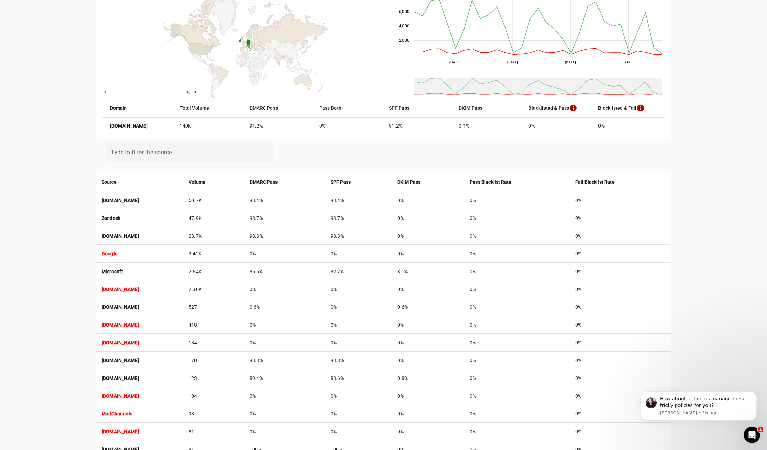
click at [63, 298] on div "[DOMAIN_NAME] Reports Contact Fraudmarc notification_important Reports DMARC Re…" at bounding box center [383, 189] width 767 height 577
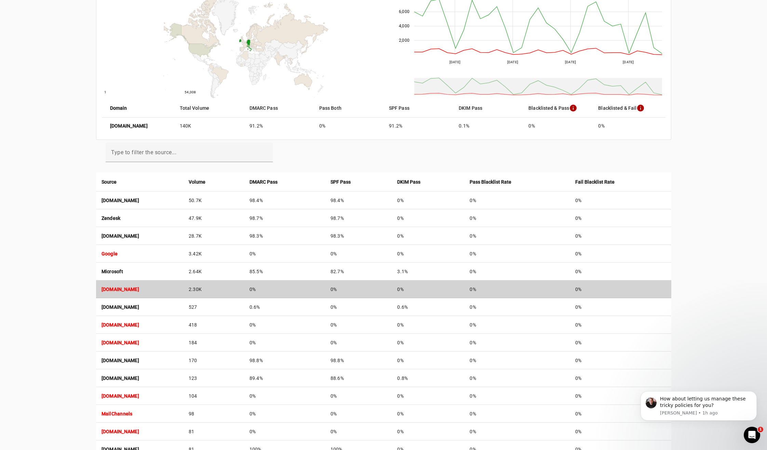
click at [139, 288] on strong "[DOMAIN_NAME]" at bounding box center [120, 288] width 38 height 5
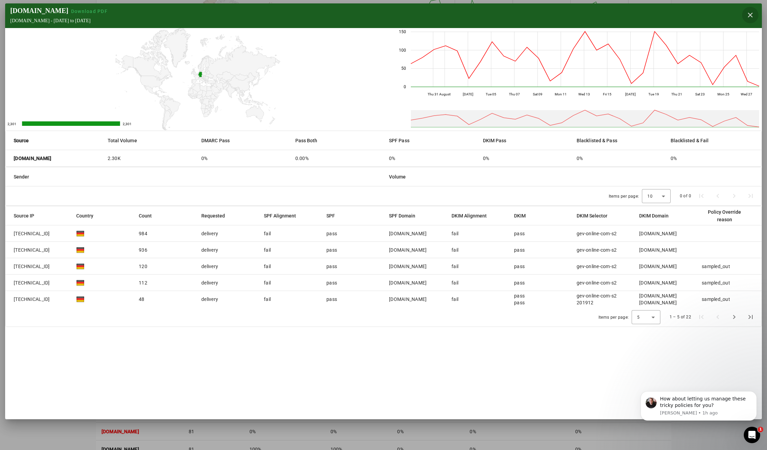
click at [756, 15] on span "button" at bounding box center [750, 15] width 16 height 16
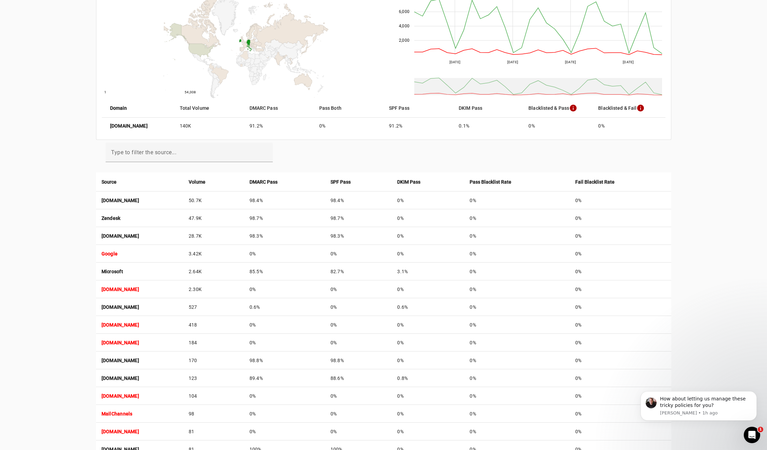
click at [63, 281] on div "[DOMAIN_NAME] Reports Contact Fraudmarc notification_important Reports DMARC Re…" at bounding box center [383, 189] width 767 height 577
click at [43, 213] on div "[DOMAIN_NAME] Reports Contact Fraudmarc notification_important Reports DMARC Re…" at bounding box center [383, 189] width 767 height 577
click at [57, 291] on div "[DOMAIN_NAME] Reports Contact Fraudmarc notification_important Reports DMARC Re…" at bounding box center [383, 189] width 767 height 577
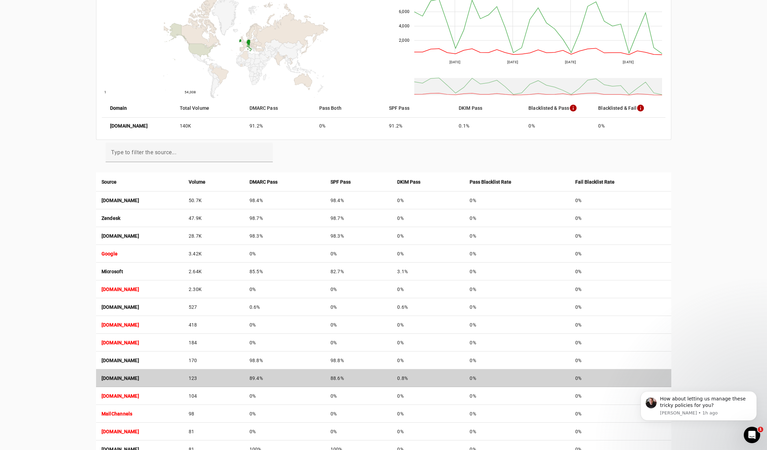
scroll to position [144, 0]
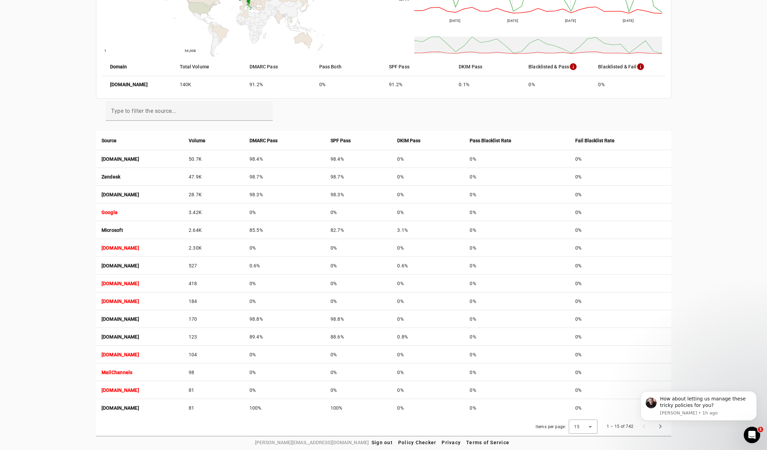
click at [724, 175] on div "[DOMAIN_NAME] Reports Contact Fraudmarc notification_important Reports DMARC Re…" at bounding box center [383, 148] width 767 height 577
click at [50, 235] on div "[DOMAIN_NAME] Reports Contact Fraudmarc notification_important Reports DMARC Re…" at bounding box center [383, 148] width 767 height 577
click at [47, 167] on div "[DOMAIN_NAME] Reports Contact Fraudmarc notification_important Reports DMARC Re…" at bounding box center [383, 148] width 767 height 577
click at [13, 186] on div "[DOMAIN_NAME] Reports Contact Fraudmarc notification_important Reports DMARC Re…" at bounding box center [383, 148] width 767 height 577
